Goal: Task Accomplishment & Management: Manage account settings

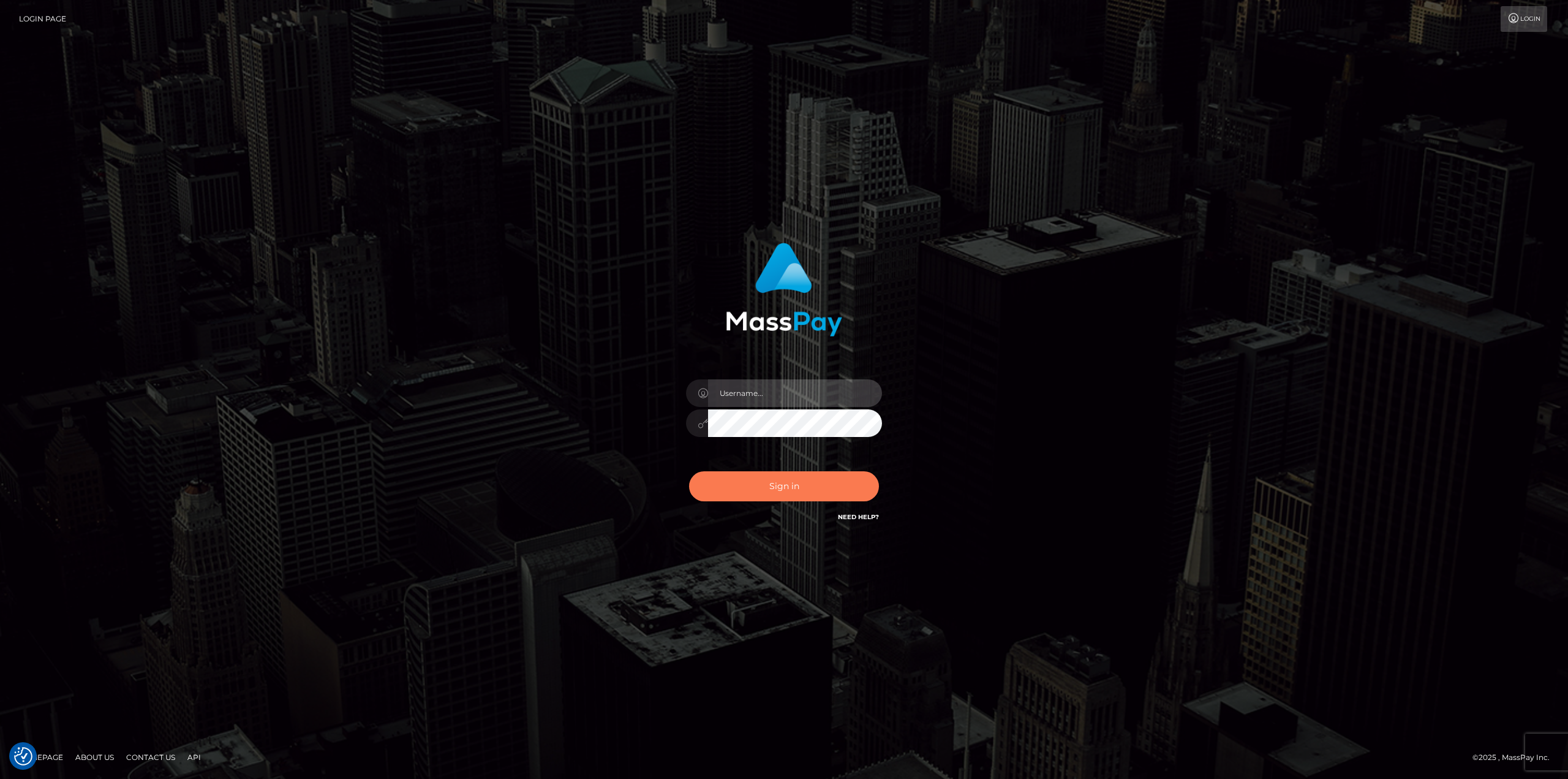
type input "Dikla Silver"
click at [788, 478] on button "Sign in" at bounding box center [784, 486] width 190 height 30
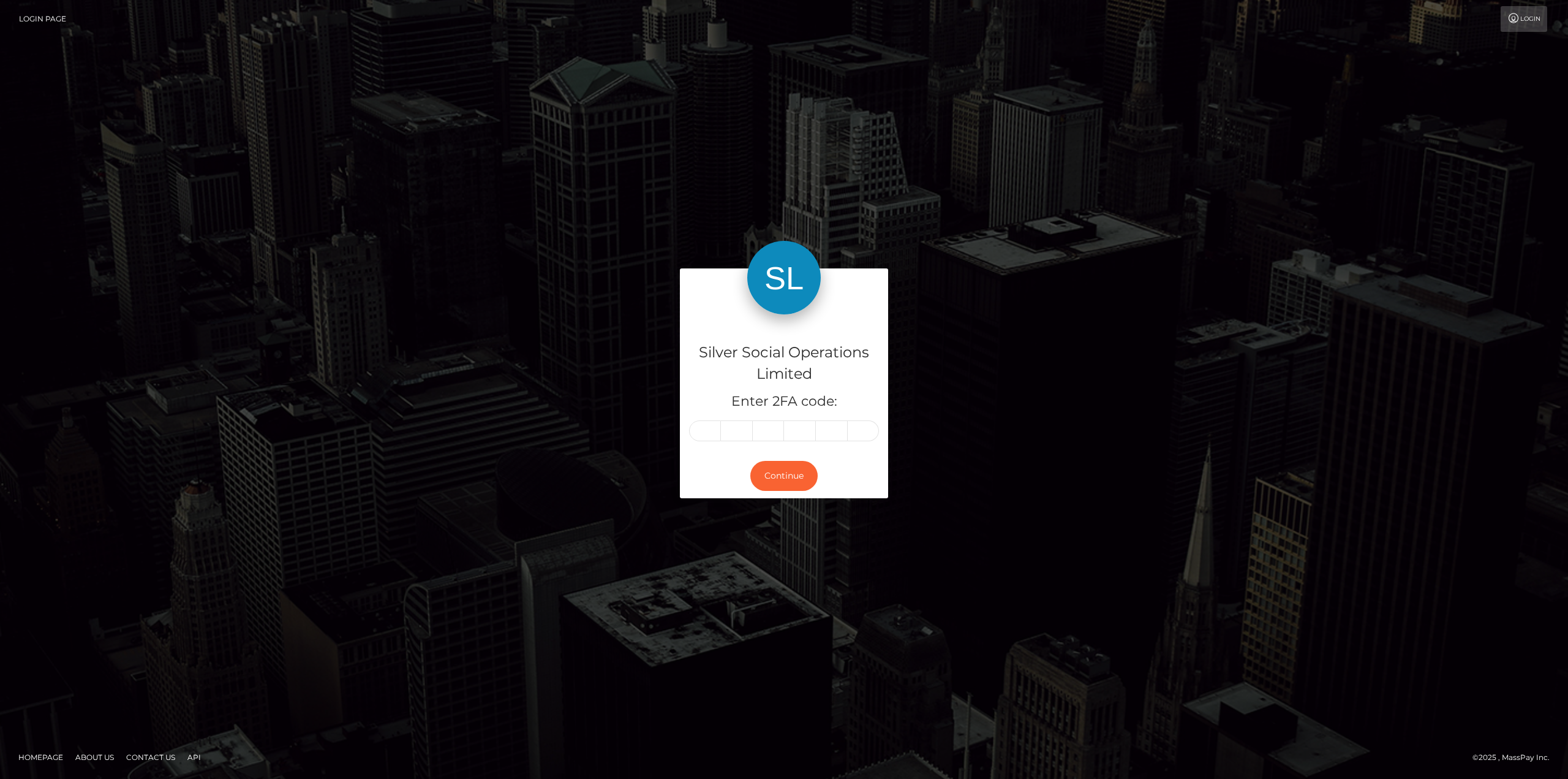
click at [705, 431] on input "text" at bounding box center [705, 431] width 32 height 21
click at [711, 431] on input "text" at bounding box center [705, 431] width 32 height 21
click at [710, 431] on input "text" at bounding box center [705, 431] width 32 height 21
drag, startPoint x: 697, startPoint y: 431, endPoint x: 710, endPoint y: 431, distance: 13.0
click at [710, 431] on input "text" at bounding box center [705, 431] width 32 height 21
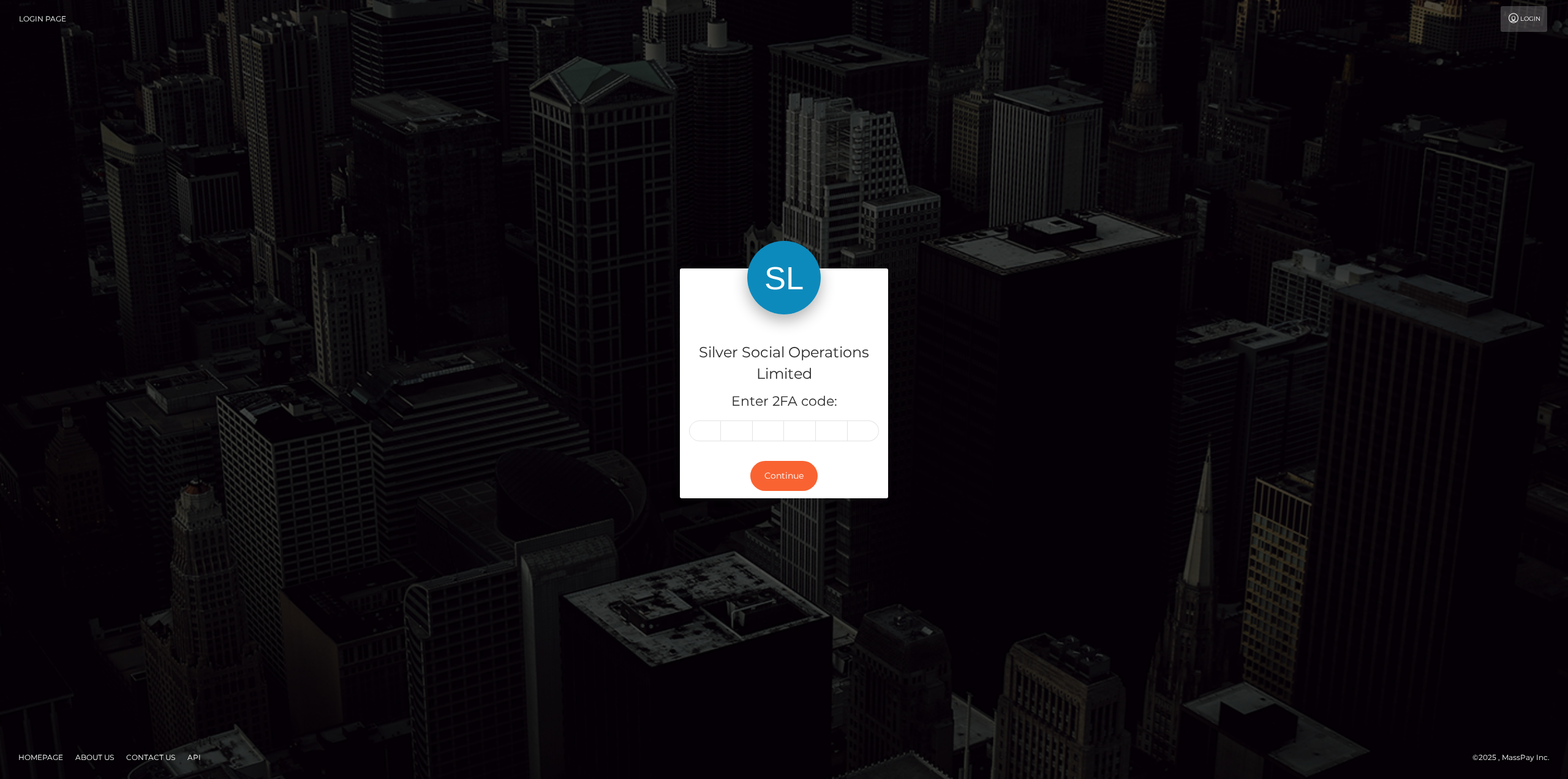
click at [710, 431] on input "text" at bounding box center [705, 431] width 32 height 21
type input "7"
type input "0"
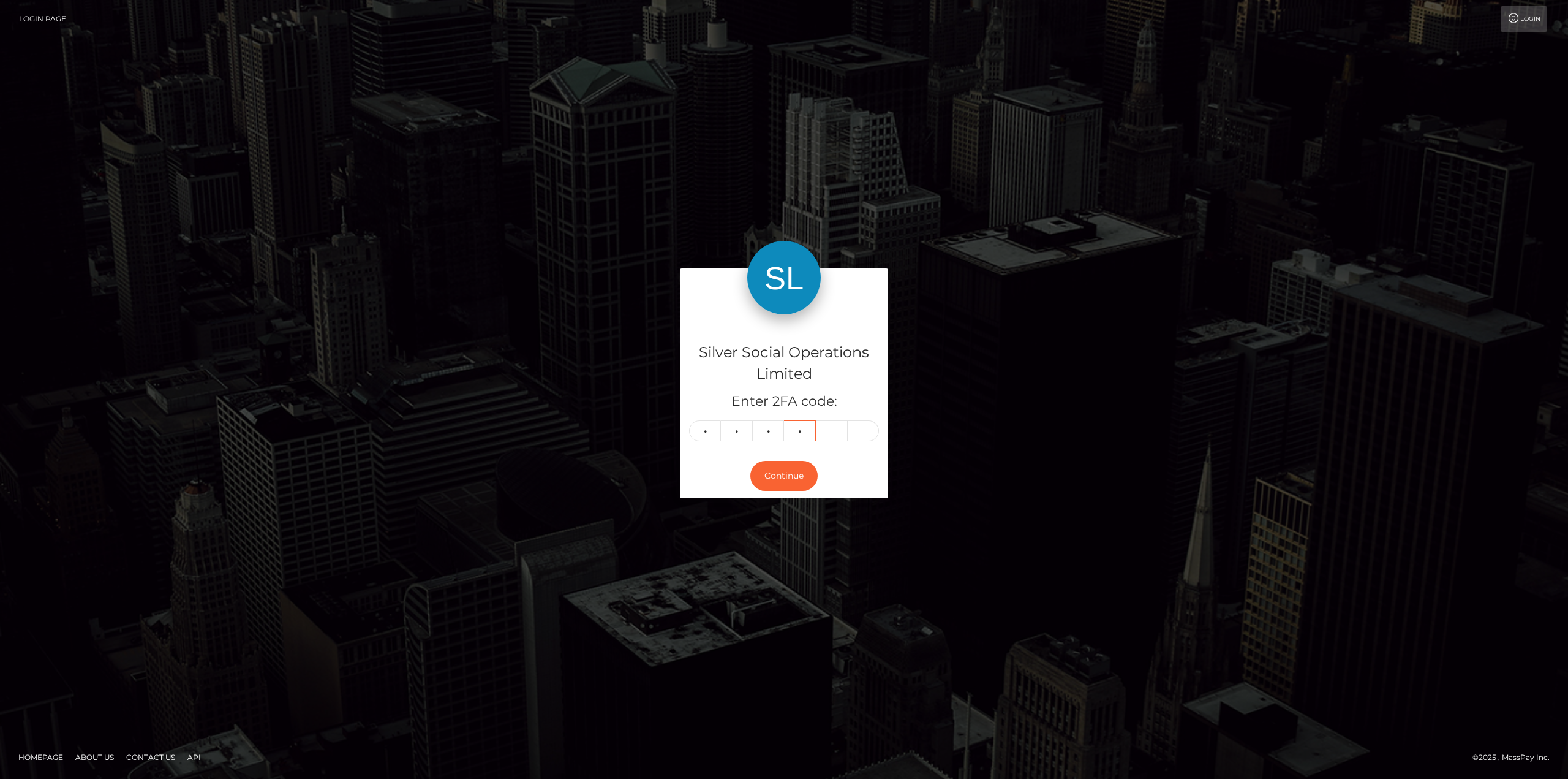
type input "8"
type input "1"
type input "8"
click at [785, 478] on button "Continue" at bounding box center [784, 476] width 67 height 30
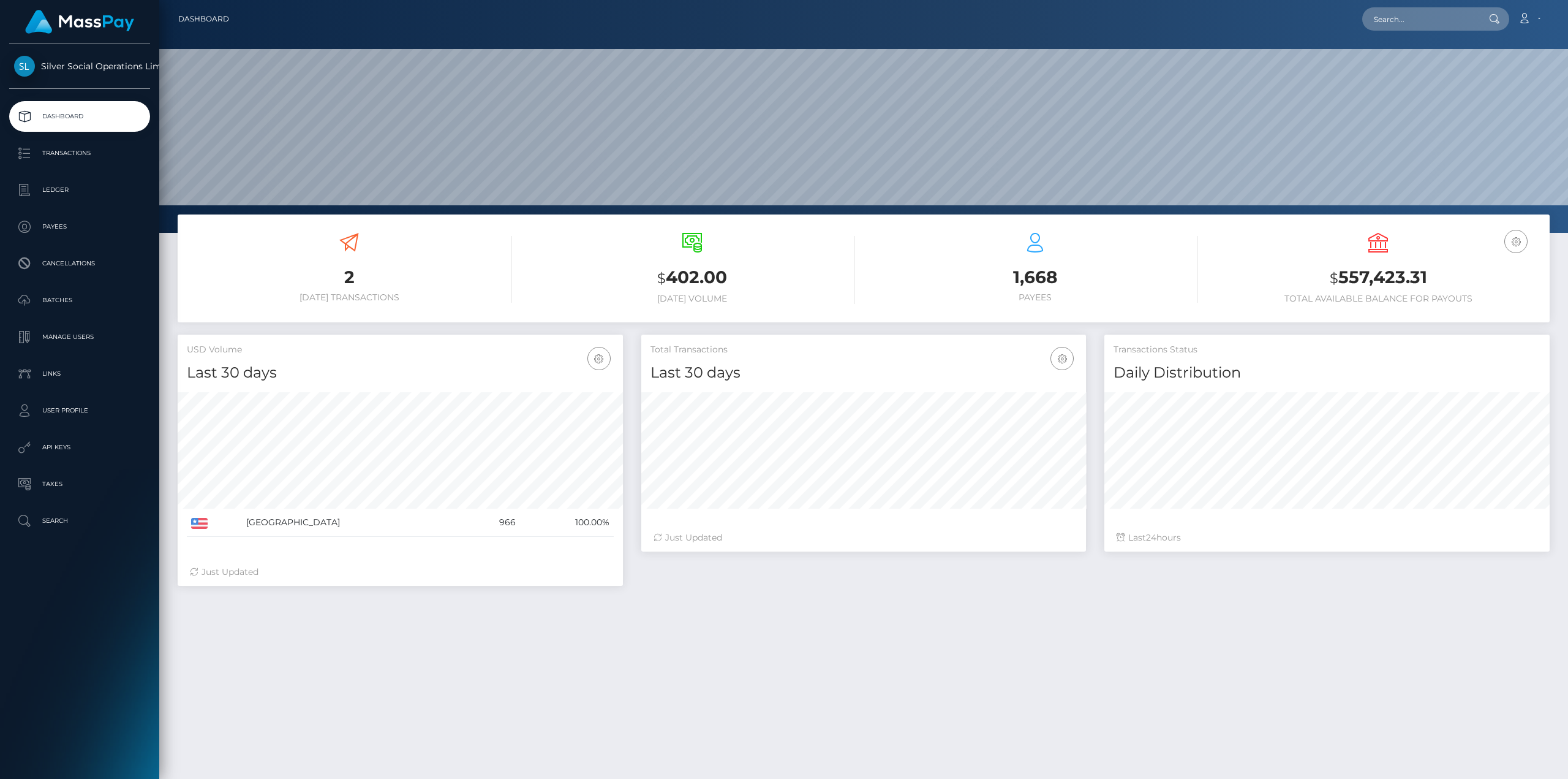
scroll to position [218, 444]
click at [1390, 273] on h3 "$ 557,423.31" at bounding box center [1378, 278] width 324 height 25
click at [1393, 282] on h3 "$ 557,423.31" at bounding box center [1378, 278] width 324 height 25
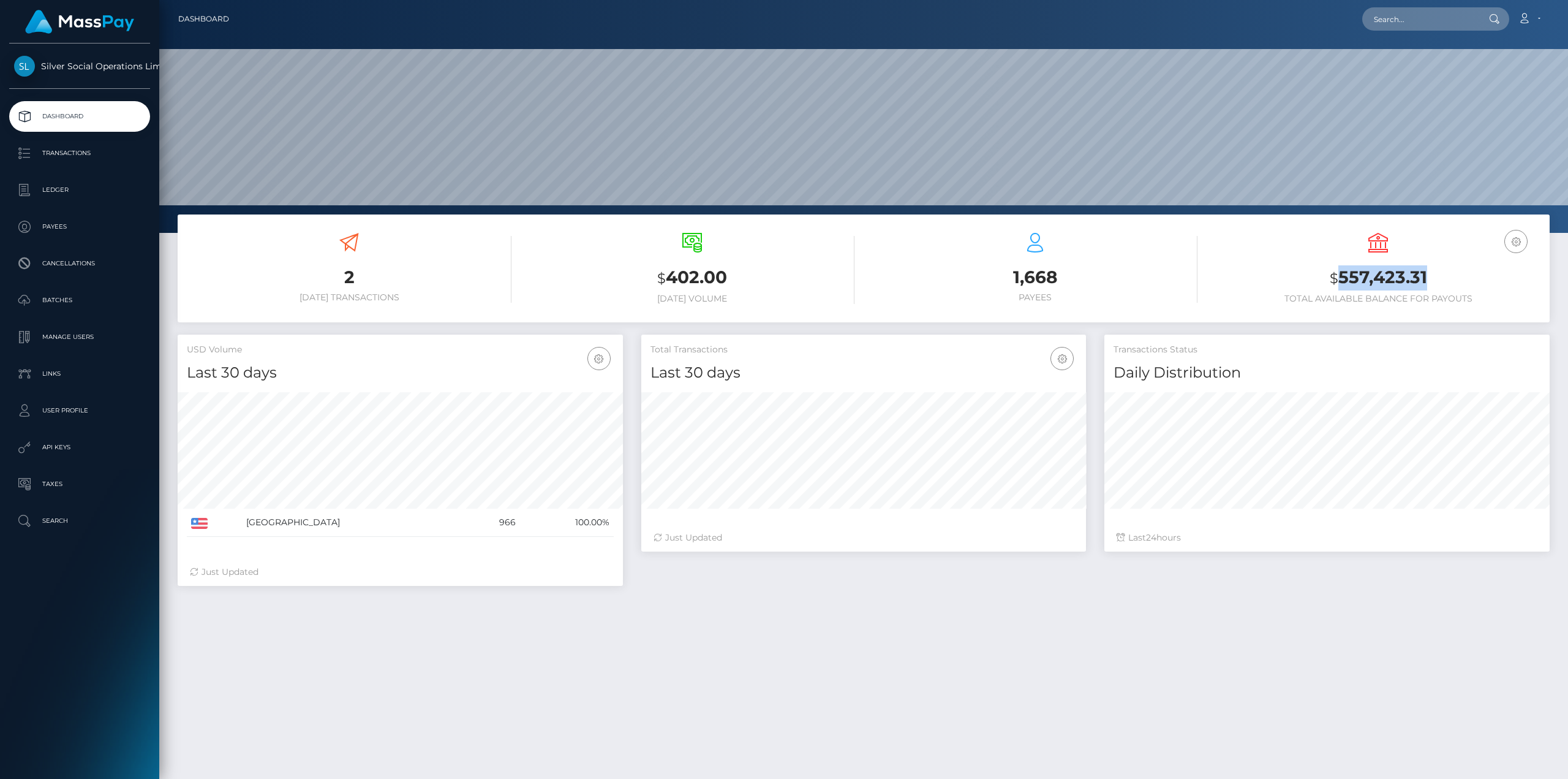
click at [1399, 280] on h3 "$ 557,423.31" at bounding box center [1378, 278] width 324 height 25
click at [1410, 284] on h3 "$ 557,423.31" at bounding box center [1378, 278] width 324 height 25
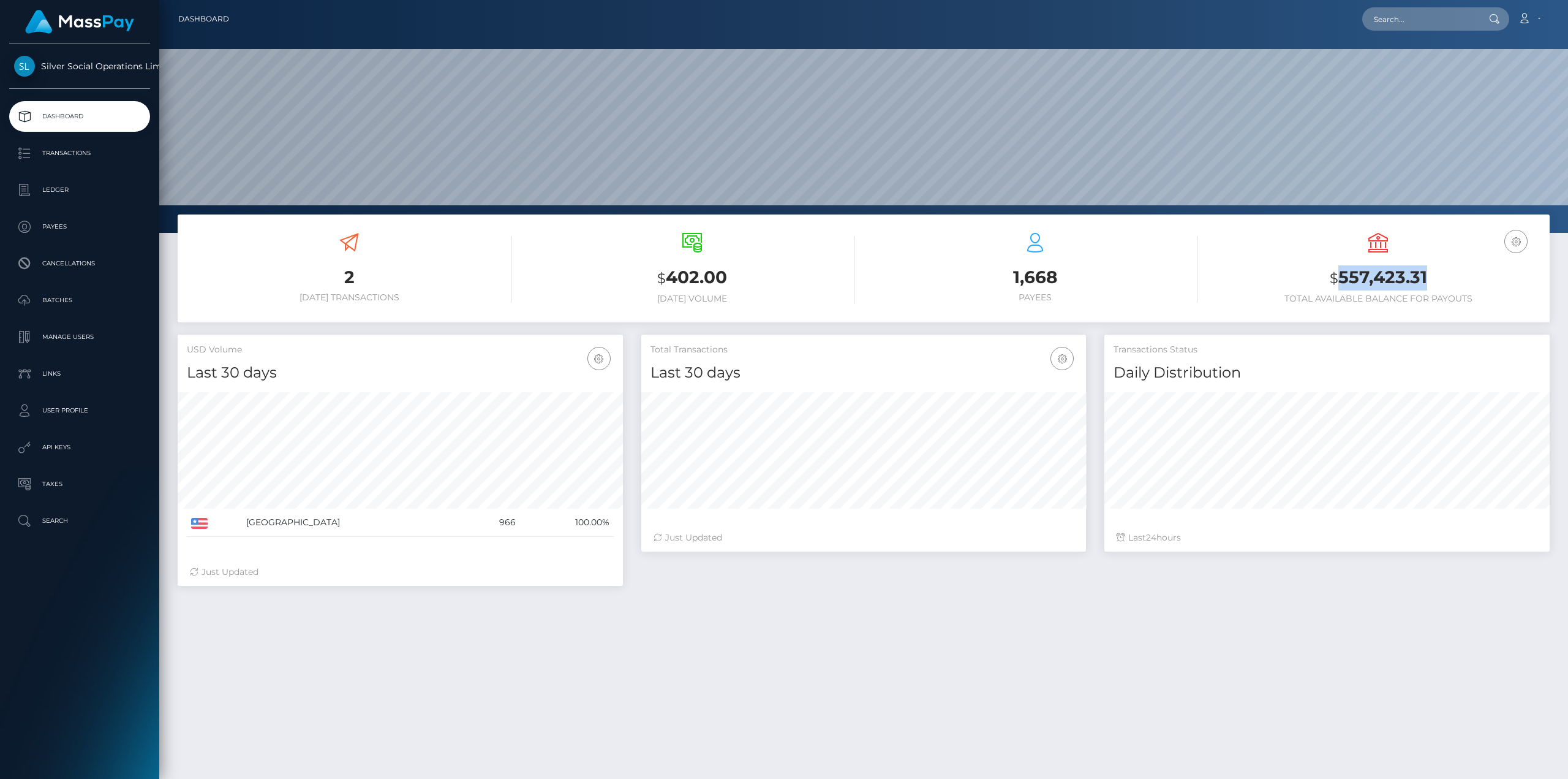
click at [1410, 284] on h3 "$ 557,423.31" at bounding box center [1378, 278] width 324 height 25
click at [1420, 288] on h3 "$ 557,423.31" at bounding box center [1378, 278] width 324 height 25
click at [1417, 276] on h3 "$ 557,423.31" at bounding box center [1378, 278] width 324 height 25
copy h3 "557,423.31"
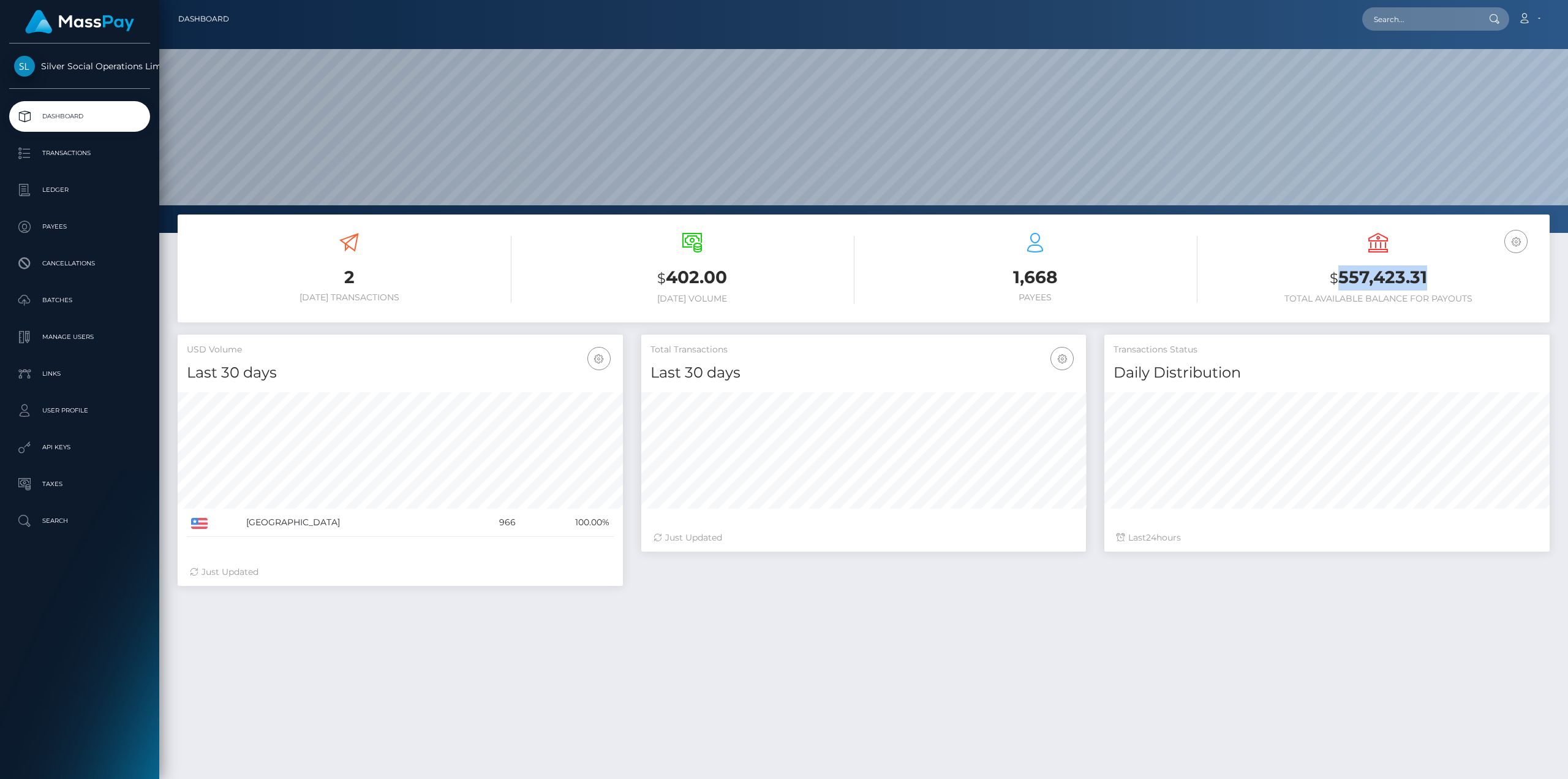
click at [1408, 276] on h3 "$ 557,423.31" at bounding box center [1378, 278] width 324 height 25
click at [73, 141] on link "Transactions" at bounding box center [80, 153] width 141 height 30
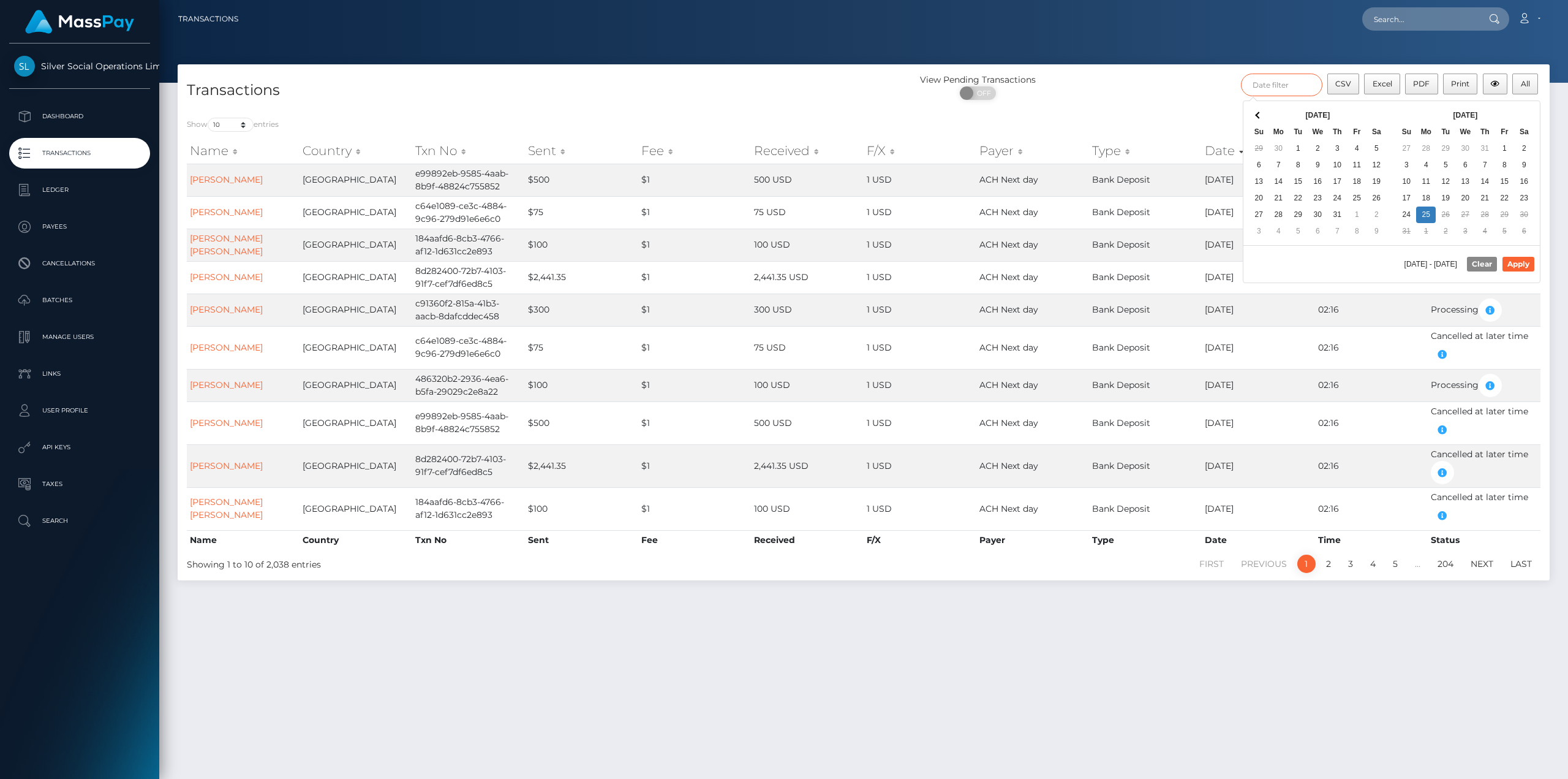
click at [1258, 83] on input "text" at bounding box center [1282, 84] width 82 height 22
click at [1519, 272] on div "[DATE] - [DATE] Clear Apply" at bounding box center [1392, 264] width 297 height 38
click at [1520, 266] on button "Apply" at bounding box center [1519, 264] width 32 height 15
type input "[DATE] - [DATE]"
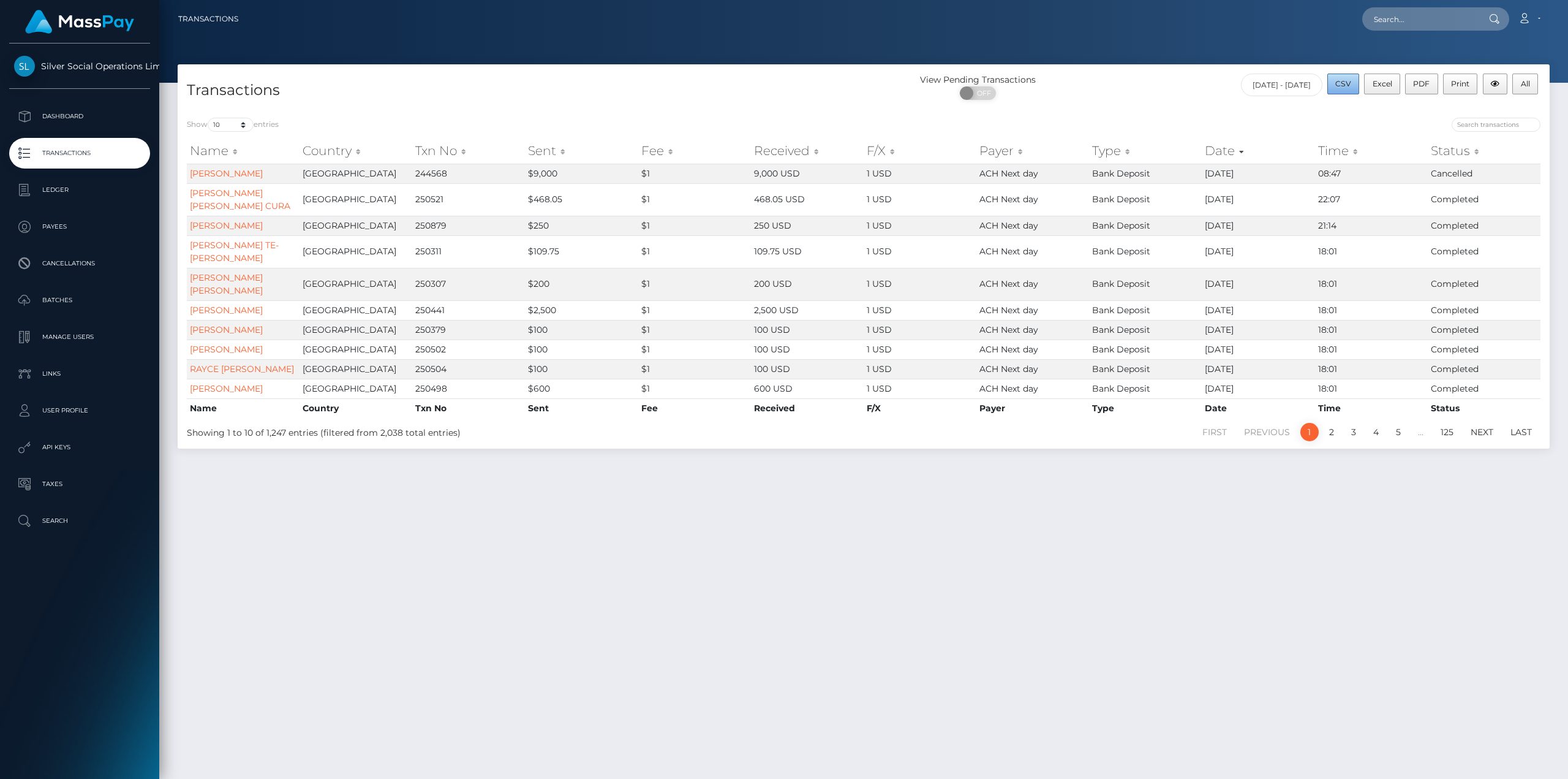
click at [1346, 90] on button "CSV" at bounding box center [1343, 84] width 32 height 21
